Goal: Task Accomplishment & Management: Manage account settings

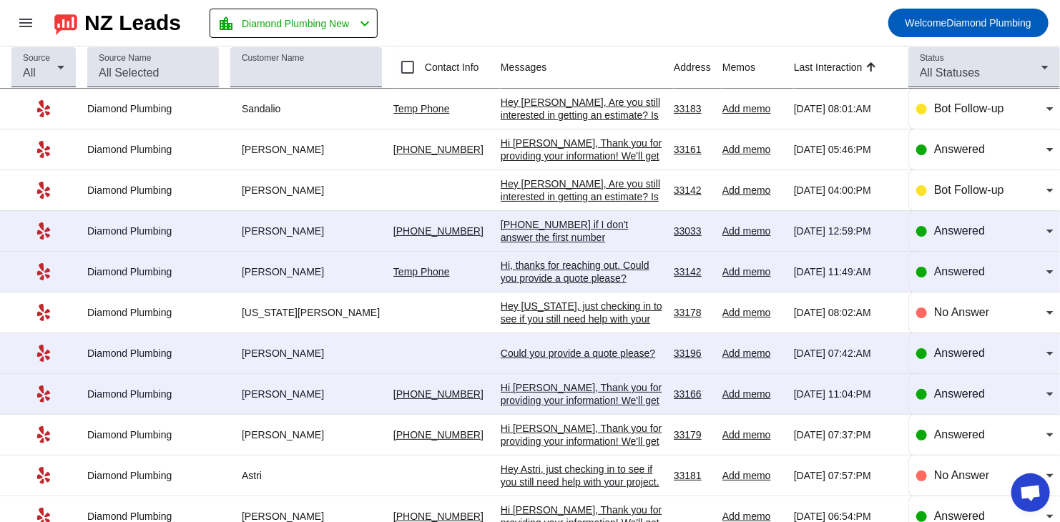
click at [522, 229] on div "[PHONE_NUMBER] if I don't answer the first number" at bounding box center [582, 231] width 162 height 26
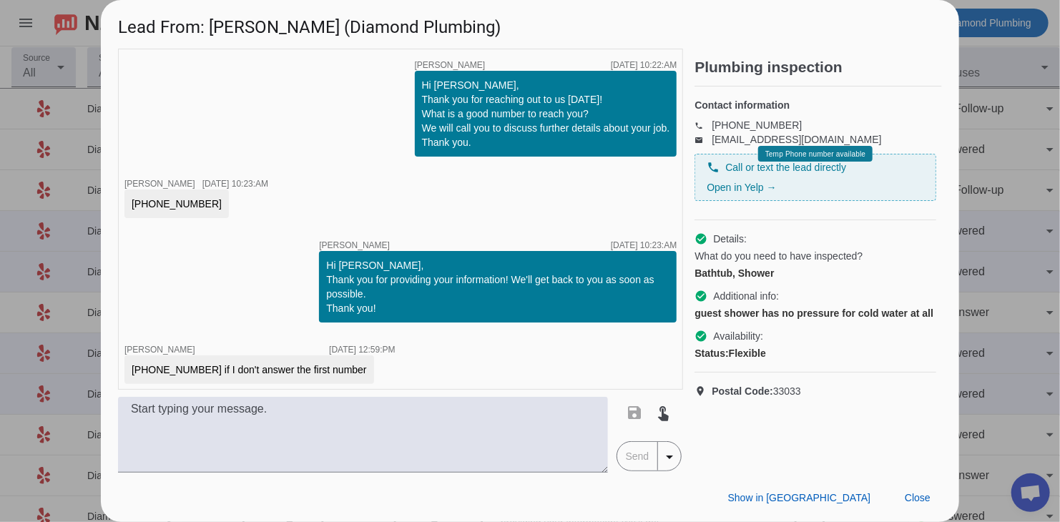
scroll to position [6, 0]
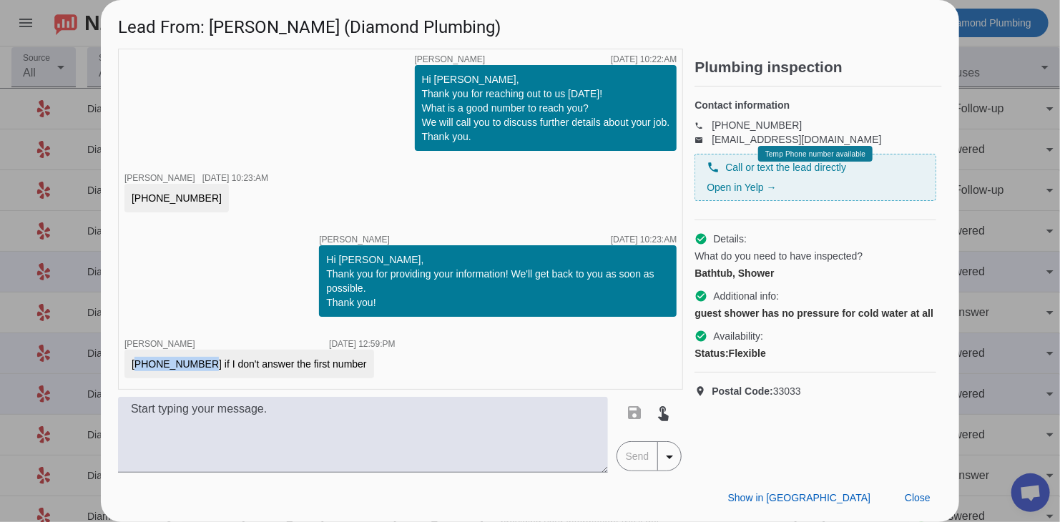
drag, startPoint x: 192, startPoint y: 366, endPoint x: 114, endPoint y: 364, distance: 78.0
click at [114, 364] on div "timer close [PERSON_NAME] [DATE] 10:22:AM Hi [PERSON_NAME], Thank you for reach…" at bounding box center [530, 261] width 859 height 424
copy div "[PHONE_NUMBER]"
drag, startPoint x: 195, startPoint y: 202, endPoint x: 125, endPoint y: 200, distance: 70.1
click at [125, 200] on div "[PHONE_NUMBER]" at bounding box center [177, 198] width 104 height 29
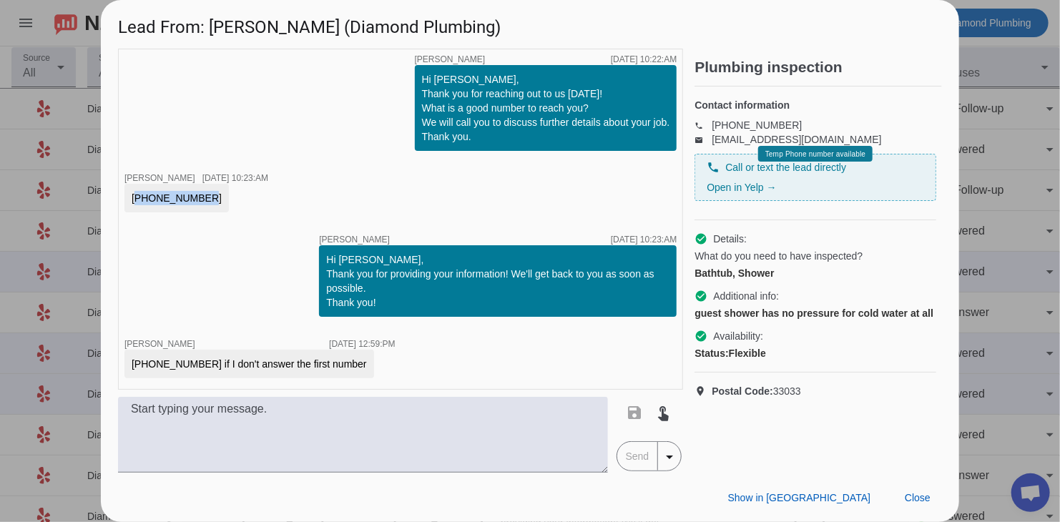
copy div "[PHONE_NUMBER]"
drag, startPoint x: 696, startPoint y: 291, endPoint x: 798, endPoint y: 291, distance: 101.6
click at [771, 280] on div "Bathtub, Shower" at bounding box center [816, 273] width 242 height 14
copy div "Bathtub, Shower"
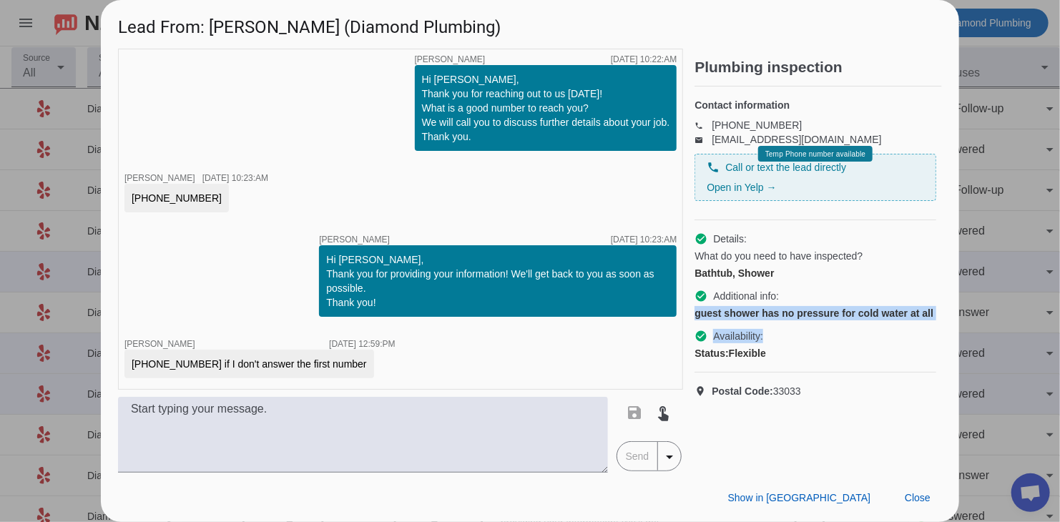
drag, startPoint x: 698, startPoint y: 328, endPoint x: 951, endPoint y: 334, distance: 253.4
click at [771, 334] on div "timer close [PERSON_NAME] [DATE] 10:22:AM Hi [PERSON_NAME], Thank you for reach…" at bounding box center [530, 261] width 859 height 424
copy div "guest shower has no pressure for cold water at all check_circle Availability:"
click at [771, 117] on div "Plumbing inspection Contact information phone [PHONE_NUMBER] email [EMAIL_ADDRE…" at bounding box center [819, 261] width 248 height 424
